Goal: Task Accomplishment & Management: Complete application form

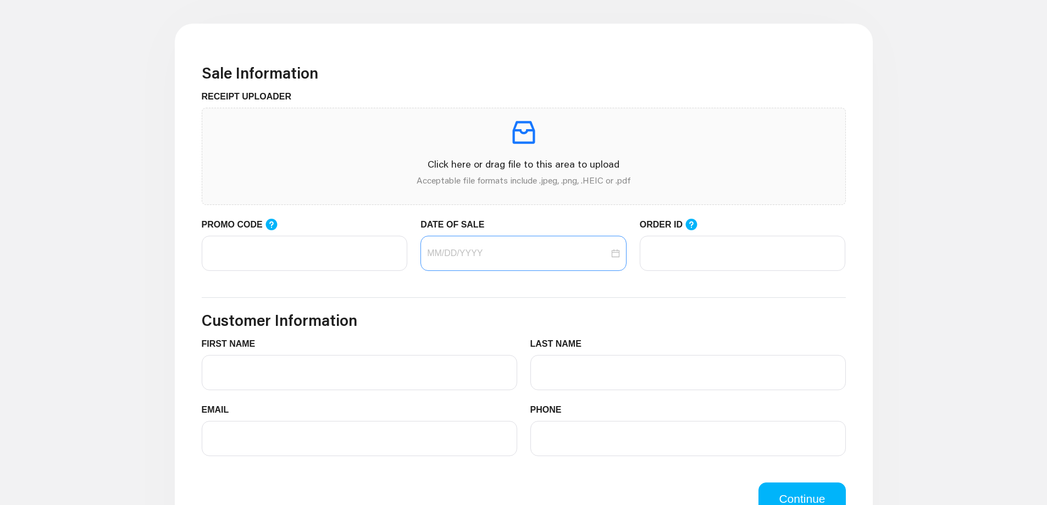
scroll to position [330, 0]
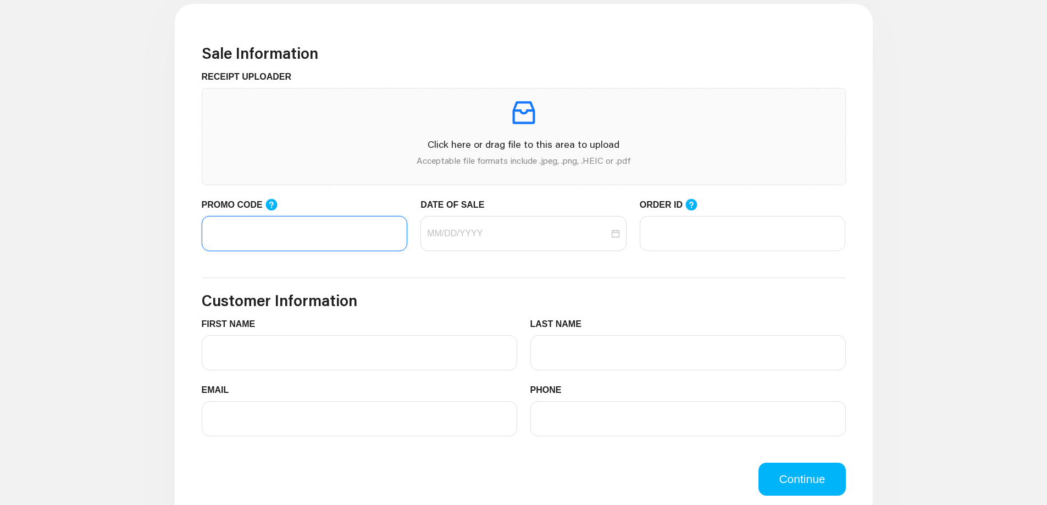
paste input "LIFEMART20"
click at [495, 242] on div at bounding box center [524, 233] width 206 height 35
type input "LIFEMART20"
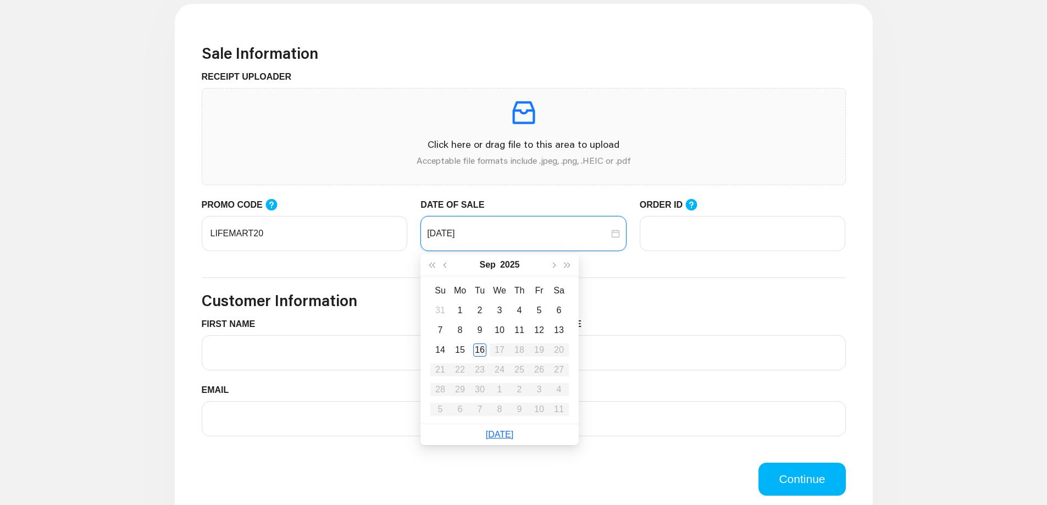
type input "[DATE]"
click at [480, 350] on div "16" at bounding box center [479, 350] width 13 height 13
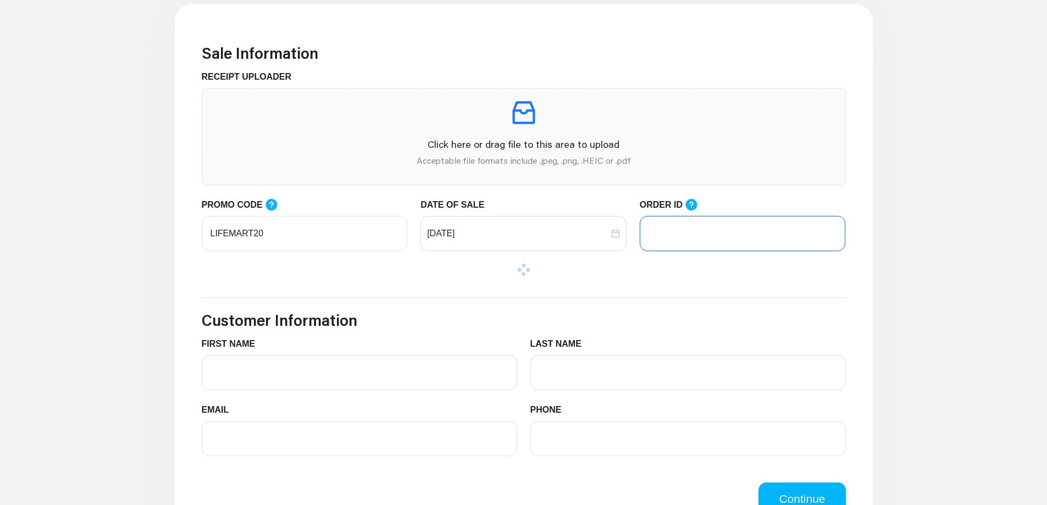
click at [738, 235] on input "ORDER ID" at bounding box center [743, 233] width 206 height 35
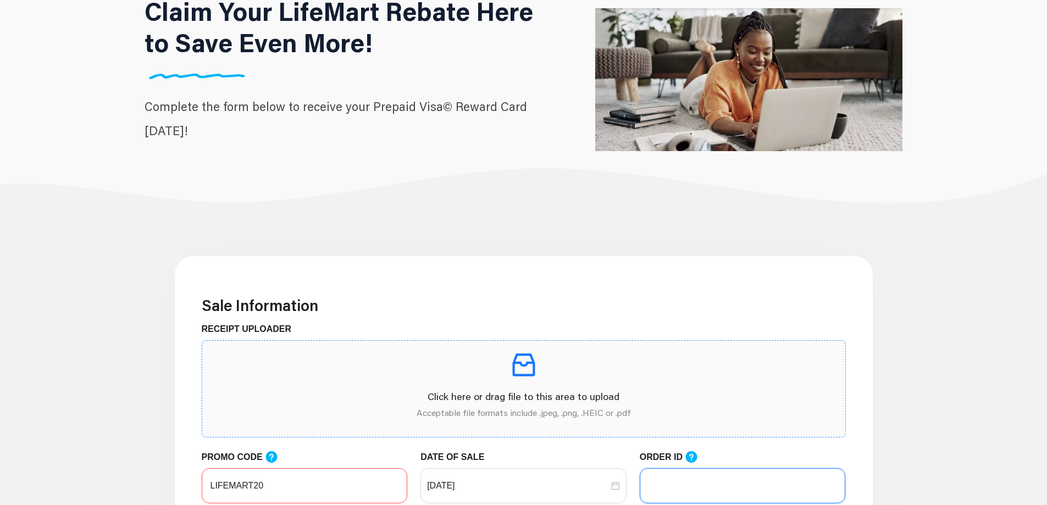
scroll to position [55, 0]
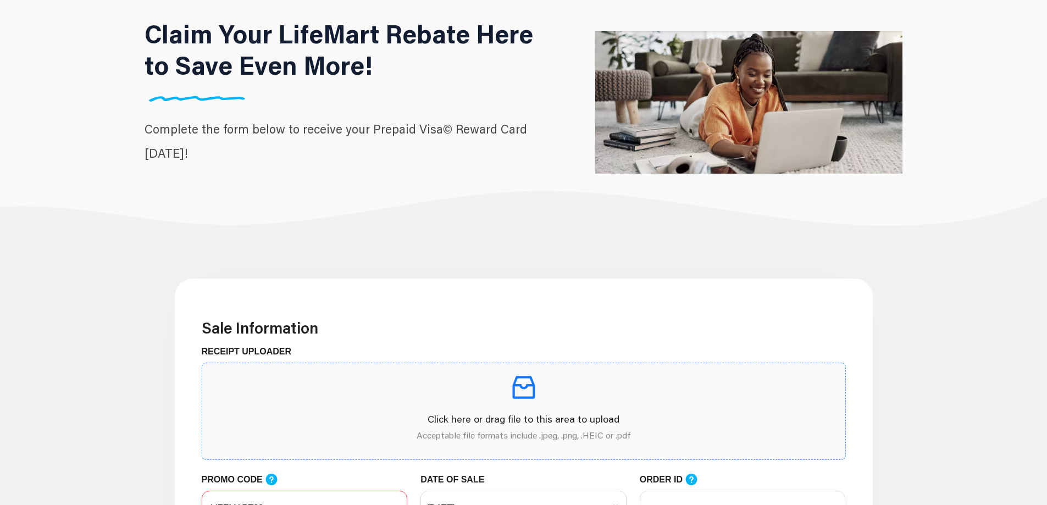
click at [525, 399] on icon "inbox" at bounding box center [523, 387] width 23 height 23
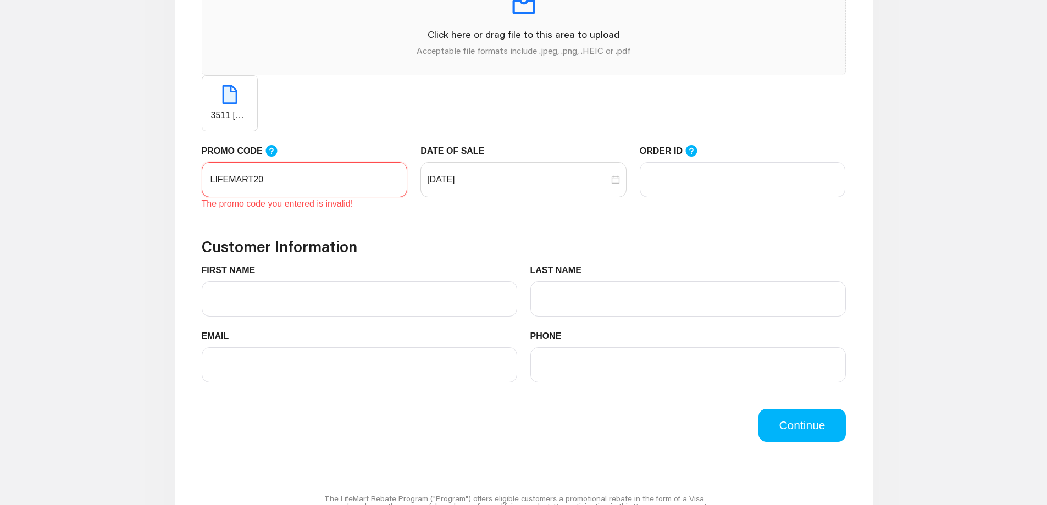
click at [313, 171] on input "LIFEMART20" at bounding box center [305, 179] width 206 height 35
type input "LIFEMART20"
click at [489, 173] on div "[DATE]" at bounding box center [524, 179] width 206 height 35
click at [313, 219] on form "Sale Information RECEIPT UPLOADER Click here or drag file to this area to uploa…" at bounding box center [524, 188] width 644 height 508
click at [320, 192] on input "LIFEMART20" at bounding box center [305, 179] width 206 height 35
